Goal: Transaction & Acquisition: Purchase product/service

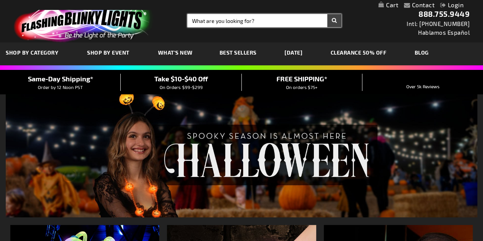
click at [279, 19] on input "Search" at bounding box center [264, 20] width 154 height 13
type input "BRA"
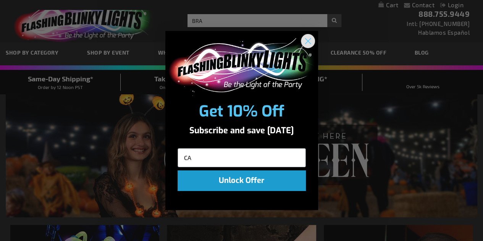
type input "CA"
click at [308, 42] on circle "Close dialog" at bounding box center [307, 41] width 13 height 13
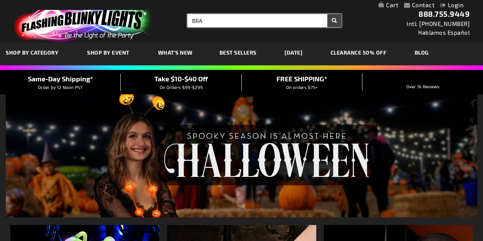
click at [215, 22] on input "BRA" at bounding box center [264, 20] width 154 height 13
type input "BRACALET"
click at [327, 14] on button "Search" at bounding box center [334, 20] width 14 height 13
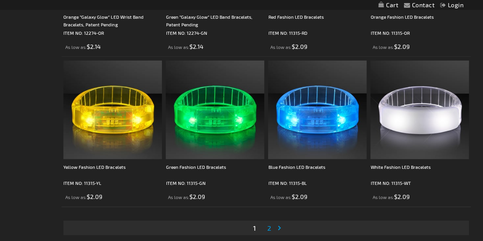
scroll to position [2212, 0]
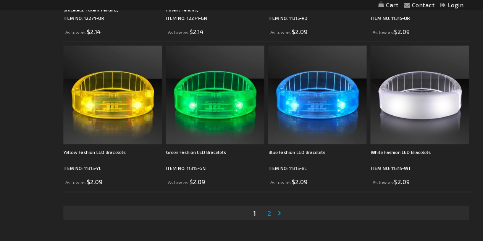
click at [269, 212] on span "2" at bounding box center [269, 213] width 4 height 8
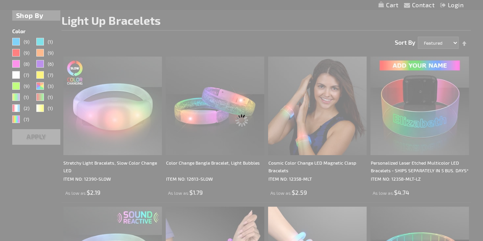
scroll to position [54, 0]
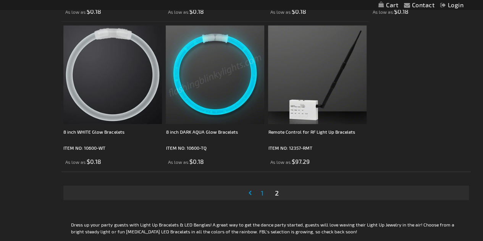
scroll to position [1046, 0]
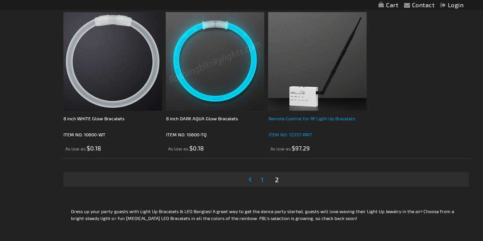
click at [333, 119] on div "Remote Control for RF Light Up Bracelets" at bounding box center [317, 122] width 98 height 15
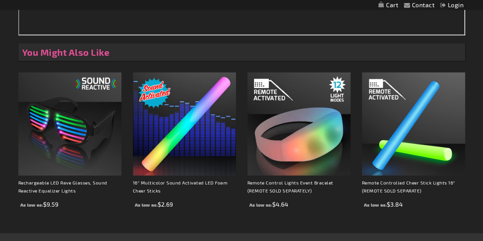
scroll to position [833, 0]
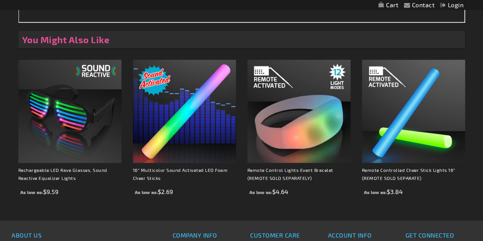
drag, startPoint x: 488, startPoint y: 164, endPoint x: 488, endPoint y: 179, distance: 15.3
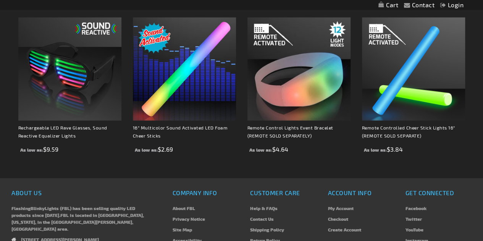
scroll to position [880, 0]
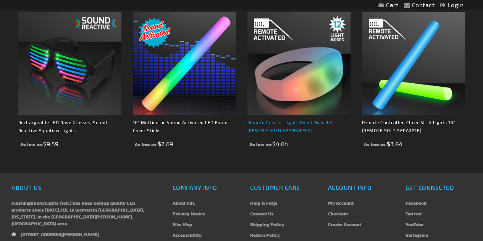
click at [285, 121] on link "Remote Control Lights Event Bracelet (REMOTE SOLD SEPARATELY)" at bounding box center [290, 125] width 86 height 13
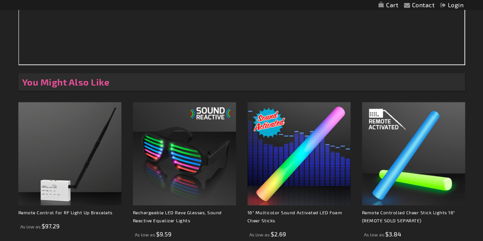
scroll to position [803, 0]
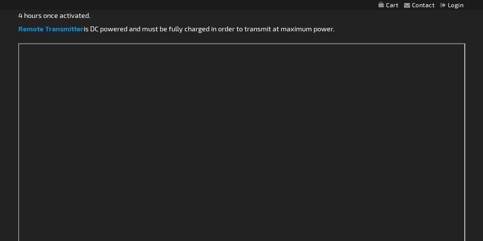
drag, startPoint x: 486, startPoint y: 25, endPoint x: 488, endPoint y: 139, distance: 114.2
click at [483, 139] on html "The store will not work correctly when cookies are disabled. Contact Compare Pr…" at bounding box center [241, 6] width 483 height 1251
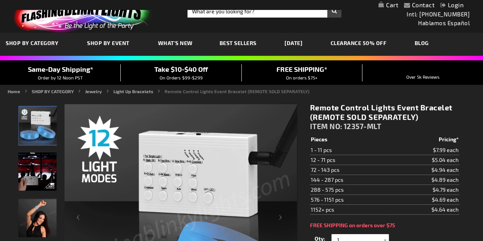
scroll to position [0, 0]
